Goal: Transaction & Acquisition: Purchase product/service

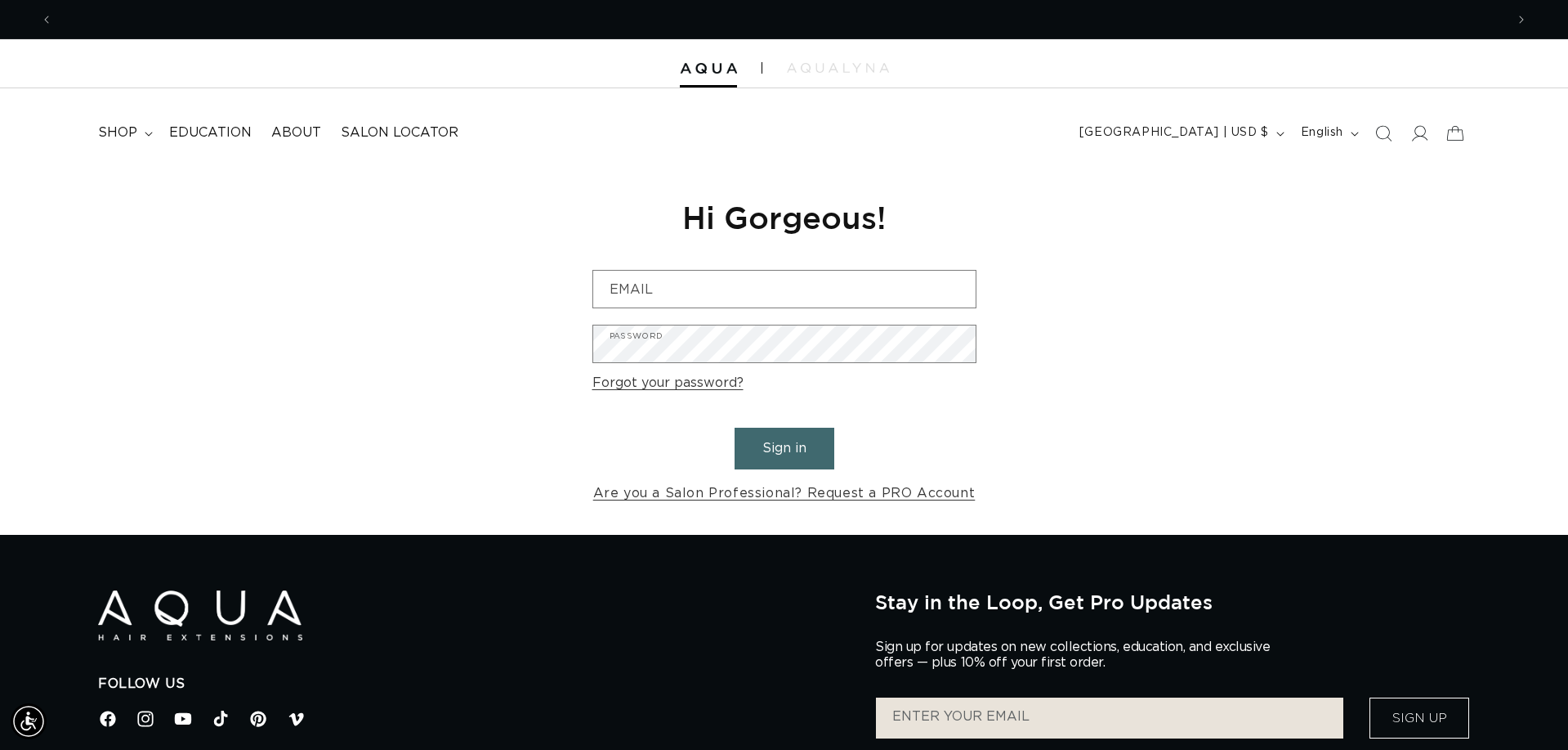
scroll to position [0, 1452]
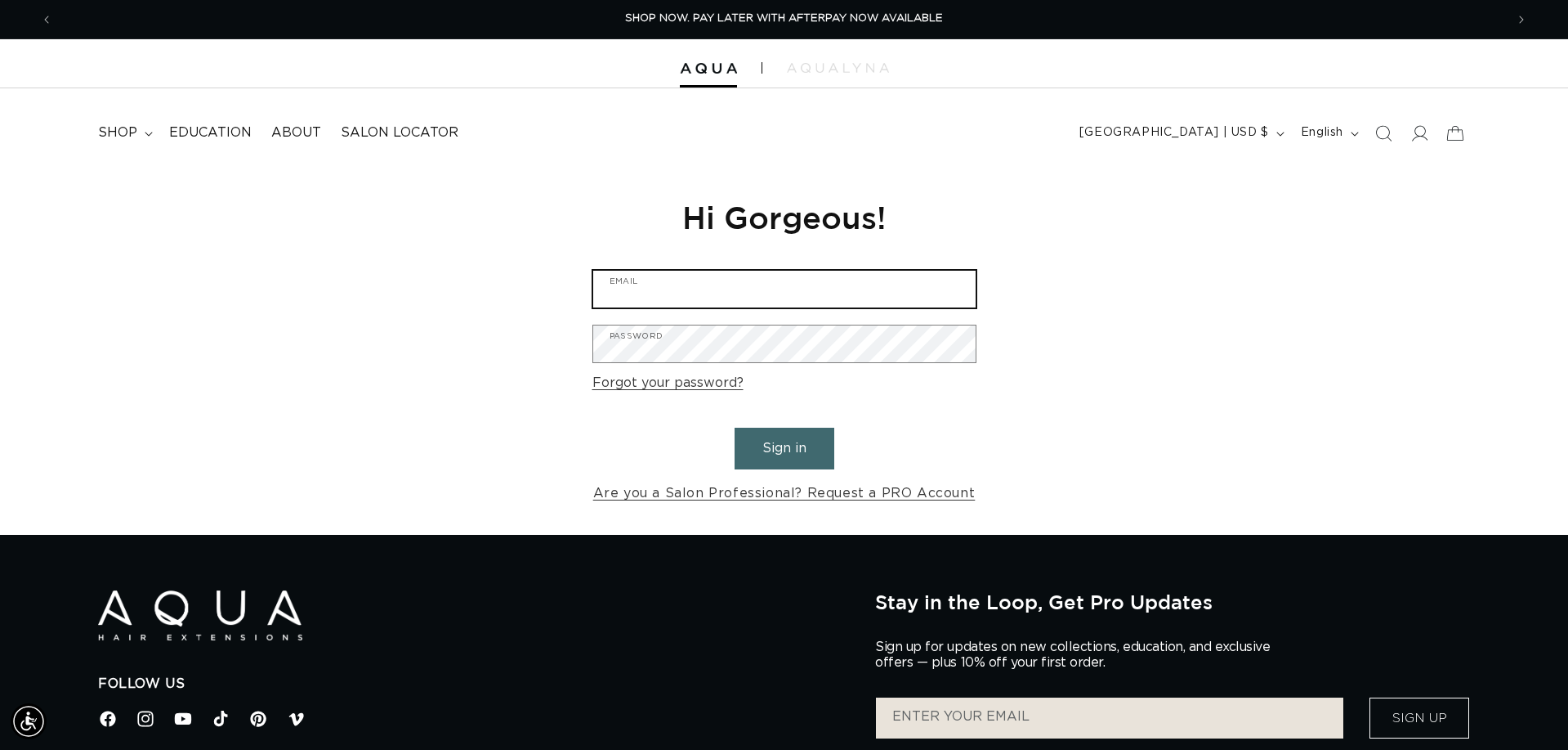
type input "[PERSON_NAME][EMAIL_ADDRESS][DOMAIN_NAME]"
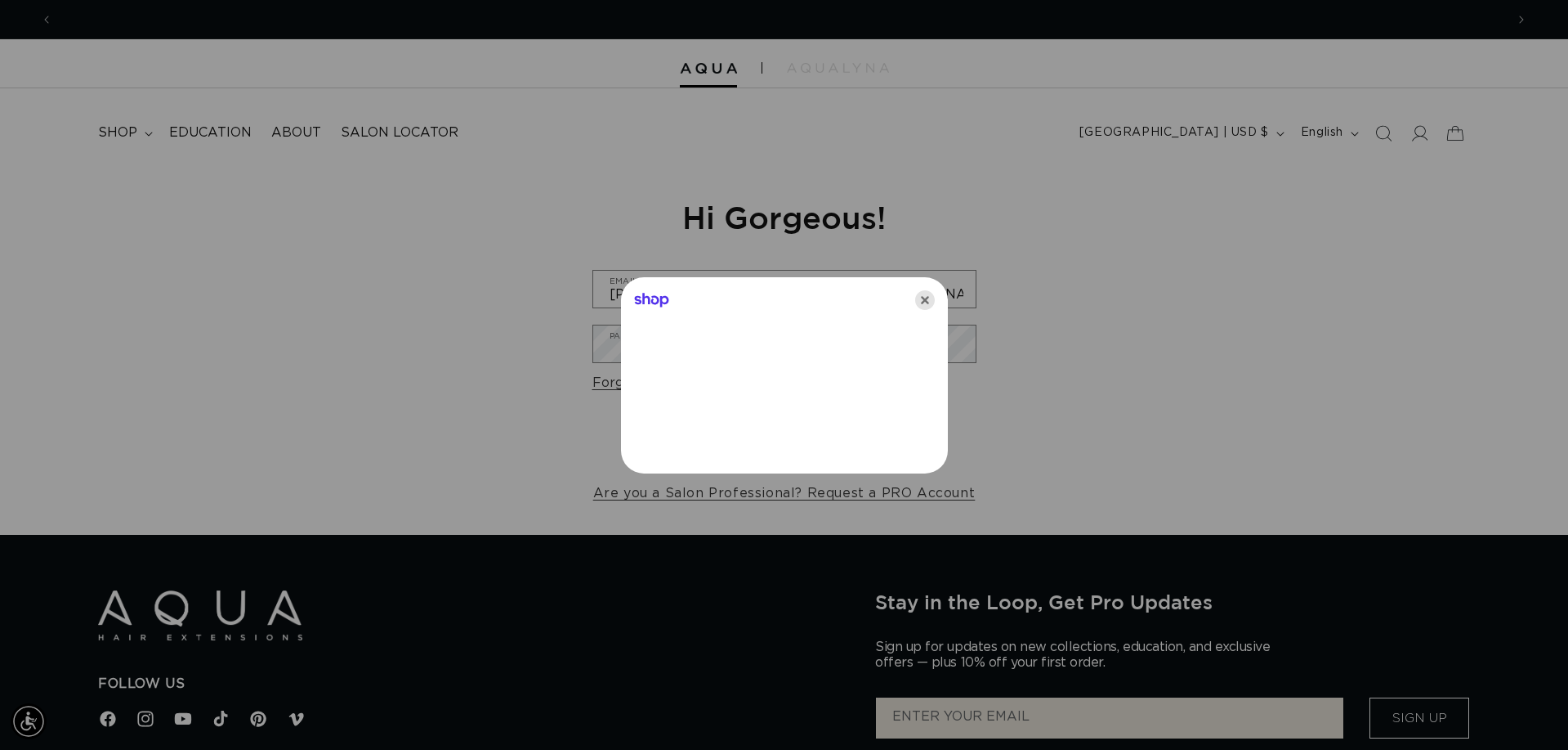
click at [923, 300] on icon "Close" at bounding box center [925, 300] width 19 height 19
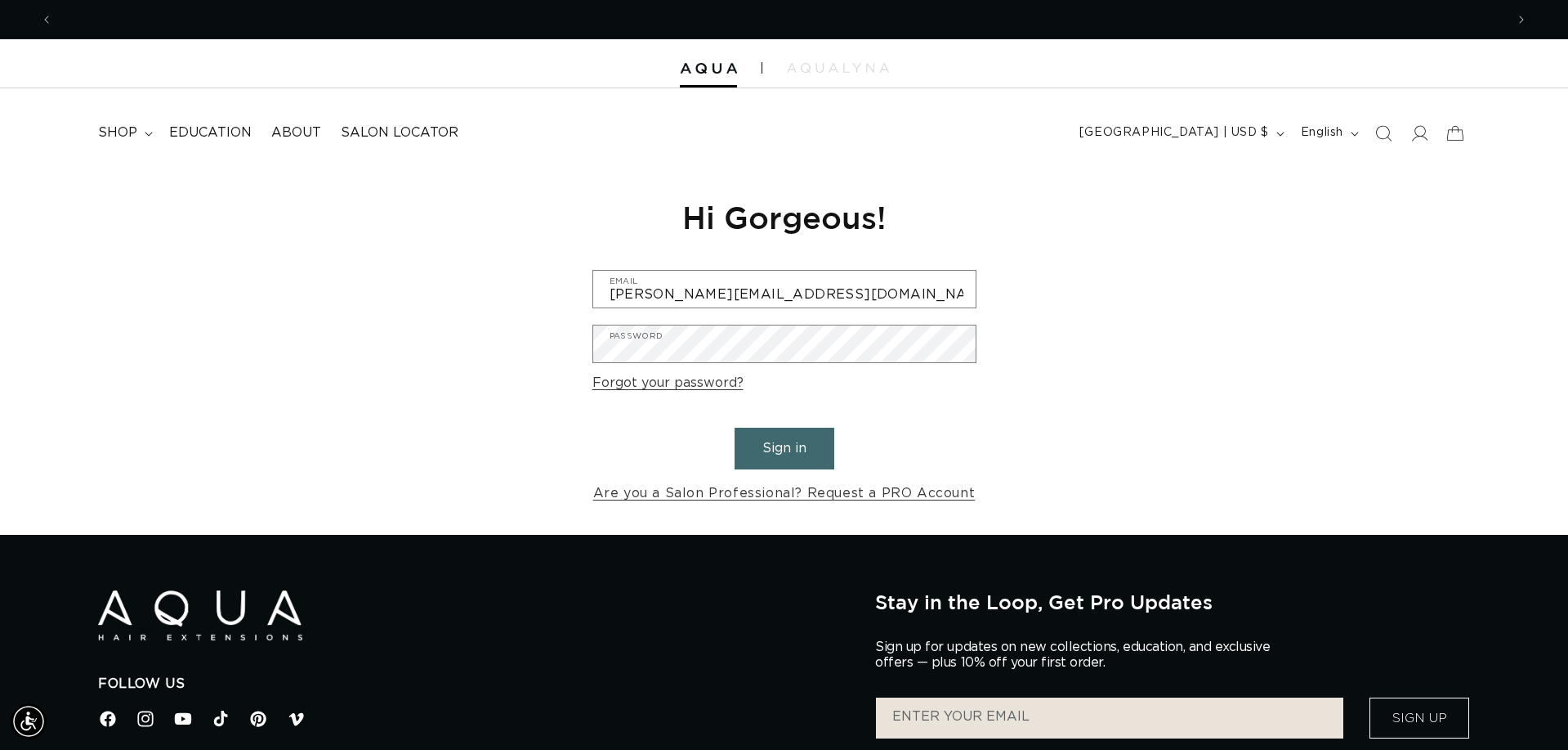
scroll to position [0, 2904]
click at [798, 443] on button "Sign in" at bounding box center [784, 448] width 99 height 42
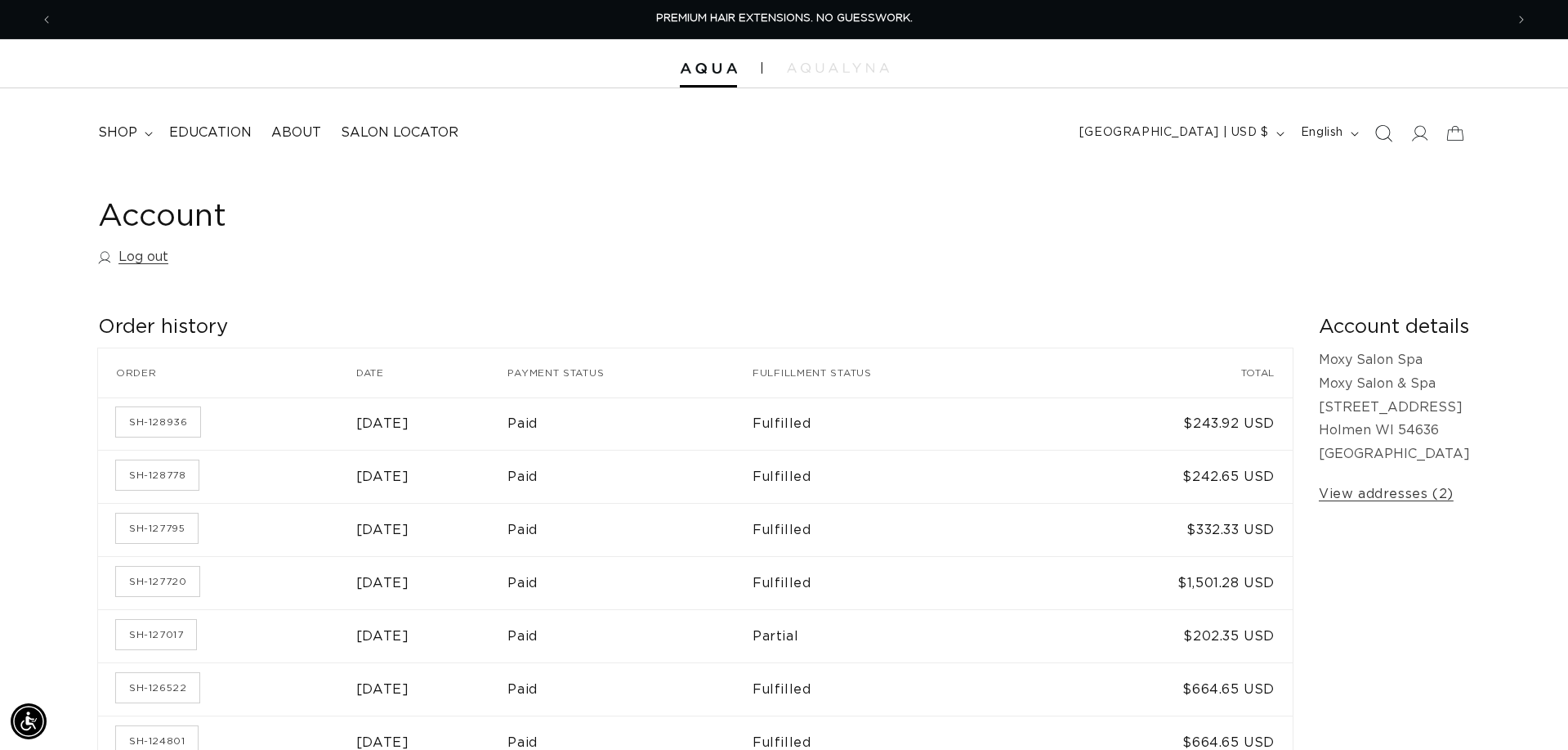
click at [1389, 136] on icon "Search" at bounding box center [1384, 133] width 17 height 17
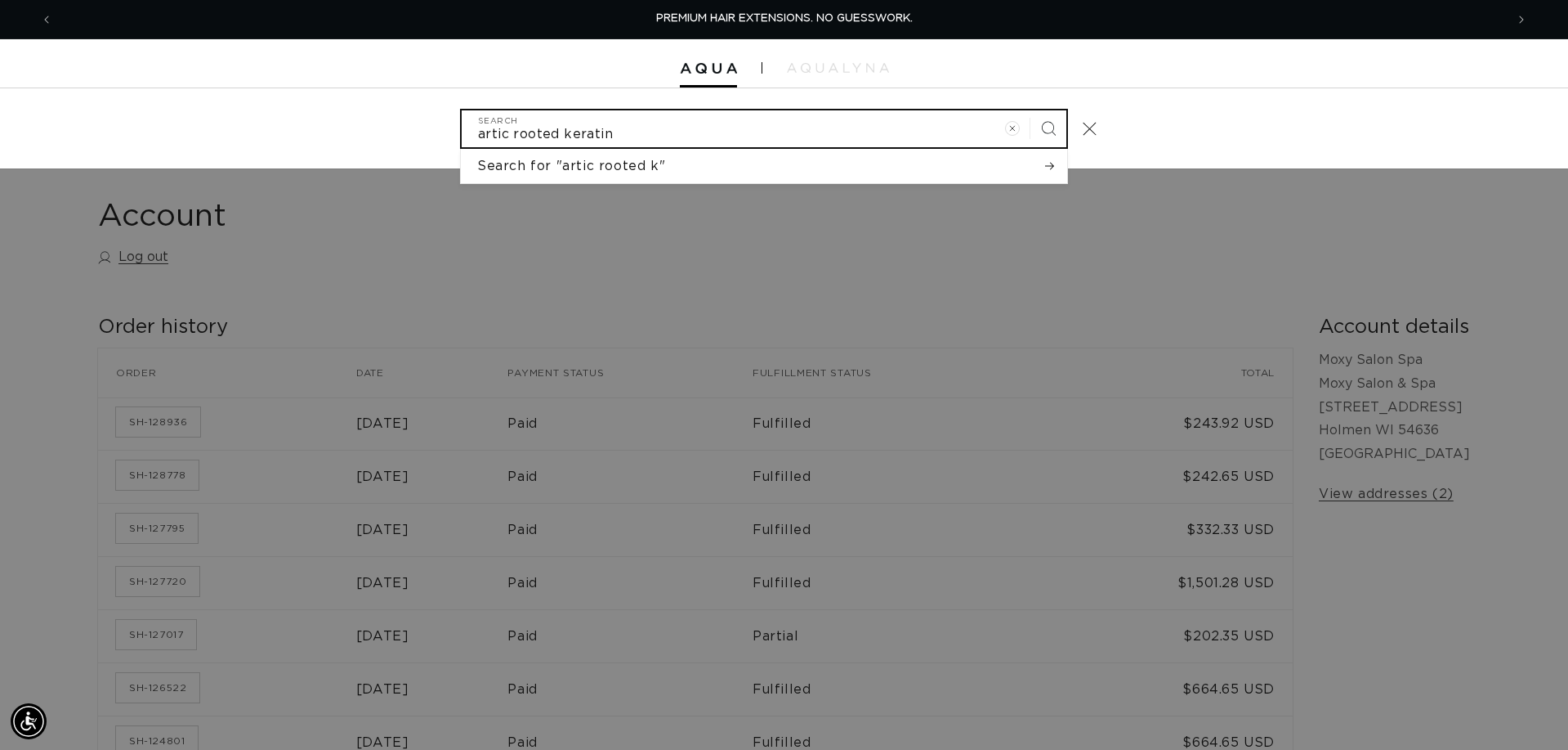
type input "artic rooted keratin"
click at [1049, 126] on button "Search" at bounding box center [1048, 127] width 36 height 36
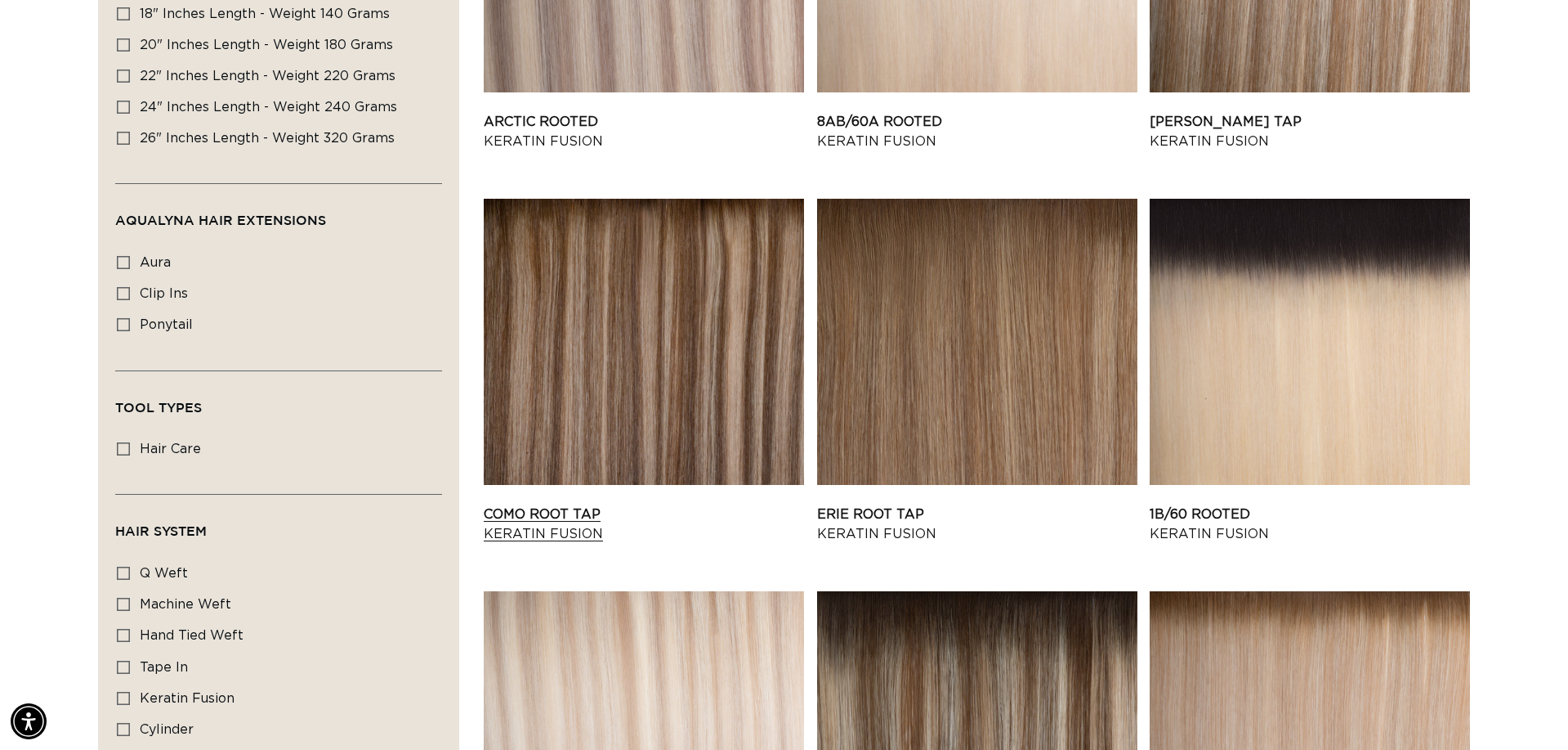
scroll to position [0, 2904]
click at [537, 125] on link "Arctic Rooted Keratin Fusion" at bounding box center [644, 131] width 320 height 40
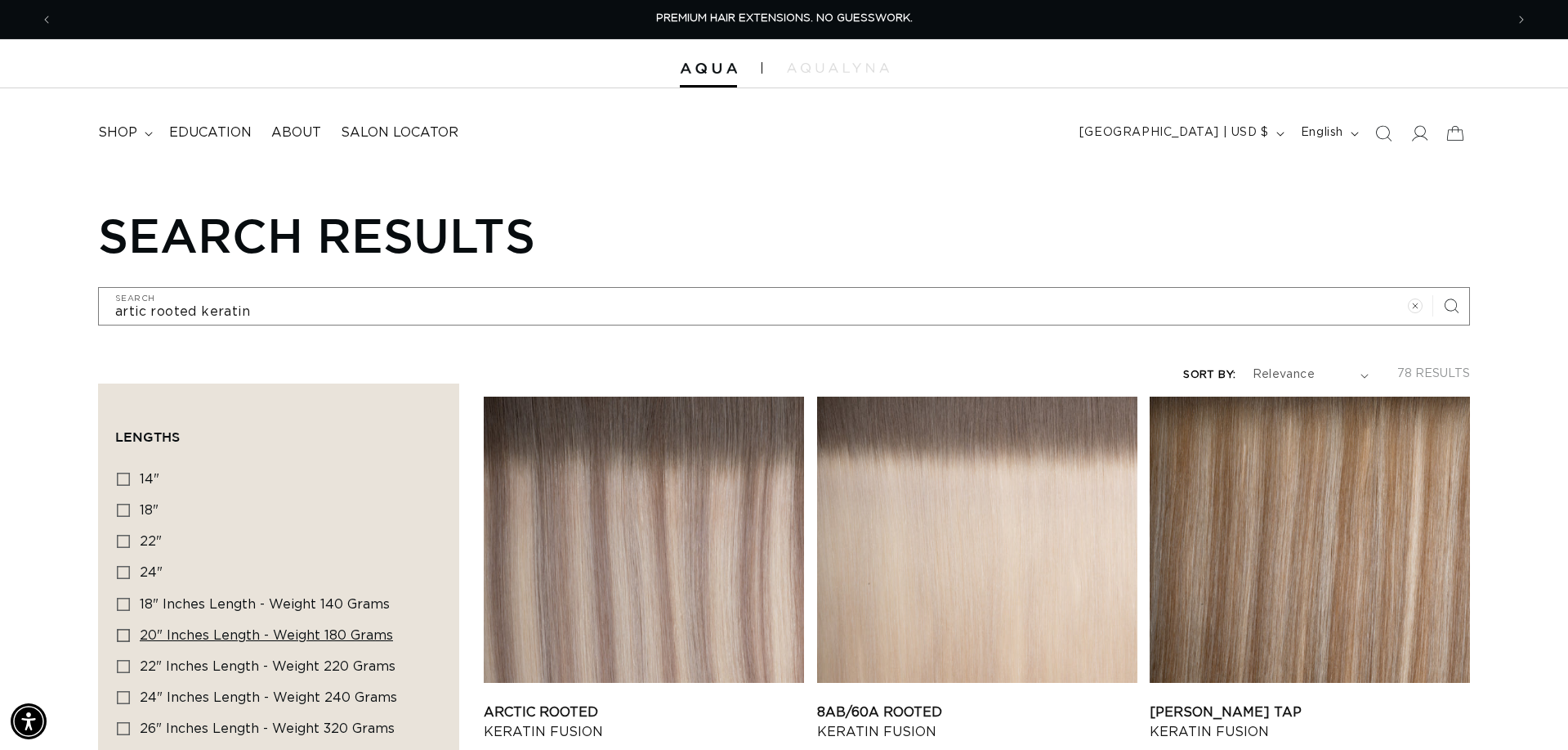
scroll to position [0, 0]
